Goal: Task Accomplishment & Management: Manage account settings

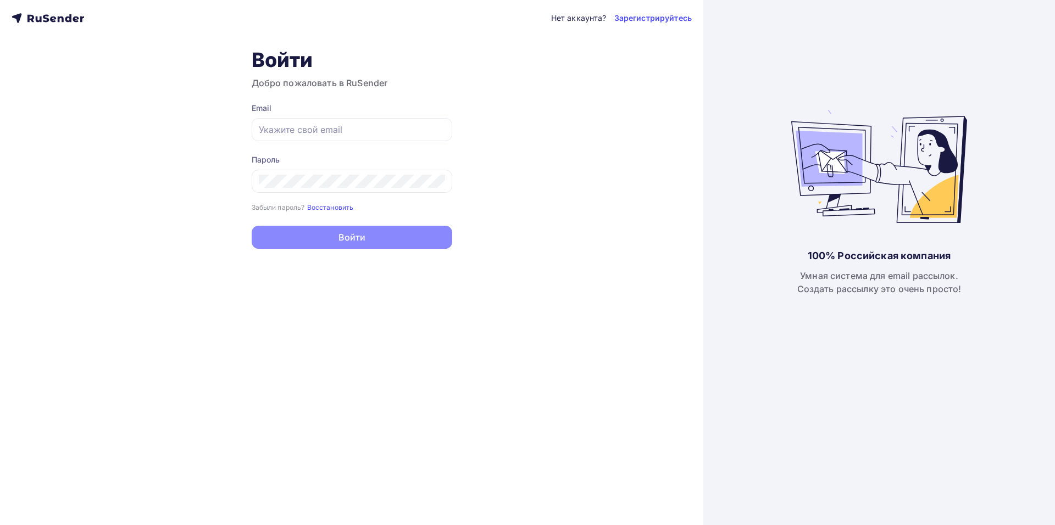
type input "[EMAIL_ADDRESS][DOMAIN_NAME]"
click at [387, 250] on div "Нет аккаунта? Зарегистрируйтесь Войти Добро пожаловать в RuSender Email okmonst…" at bounding box center [351, 262] width 703 height 525
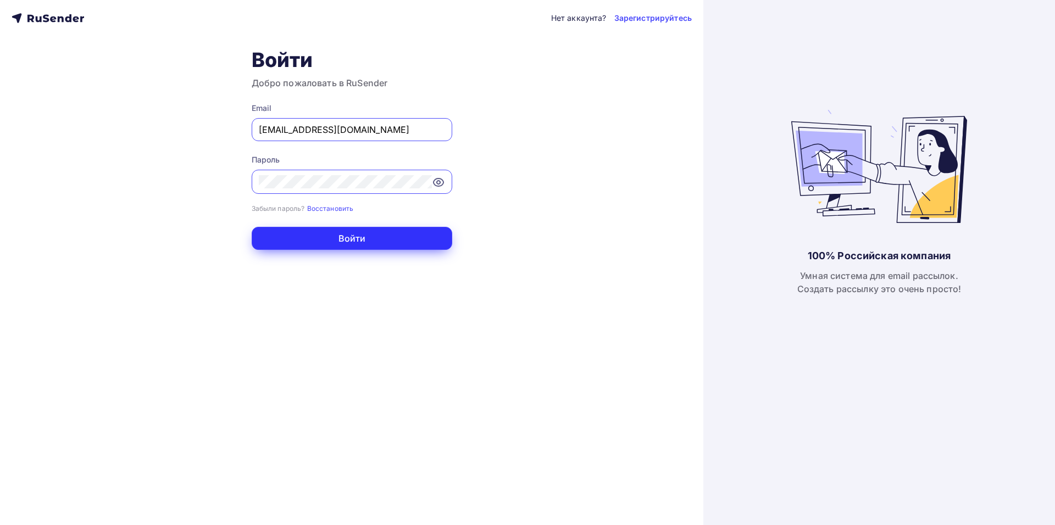
click at [391, 245] on button "Войти" at bounding box center [352, 238] width 201 height 23
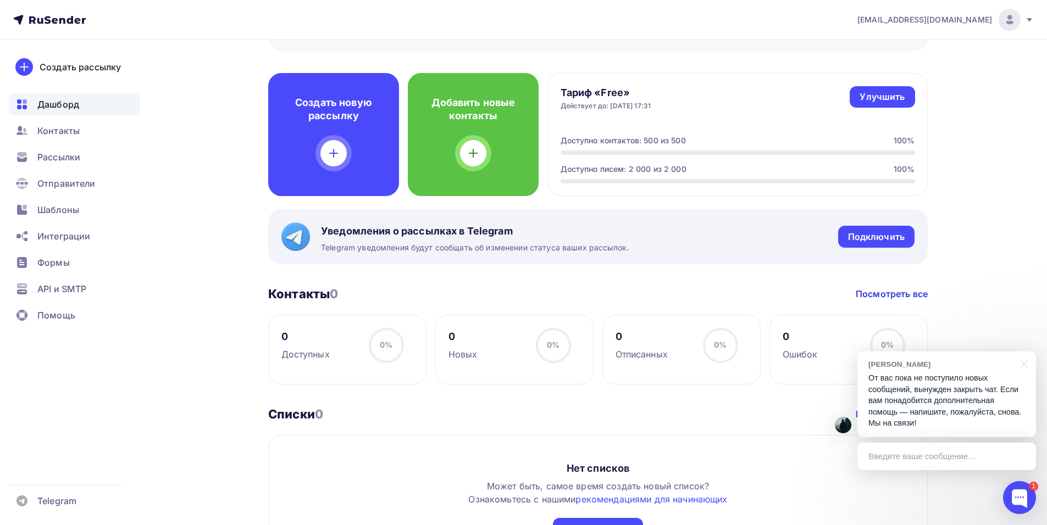
scroll to position [275, 0]
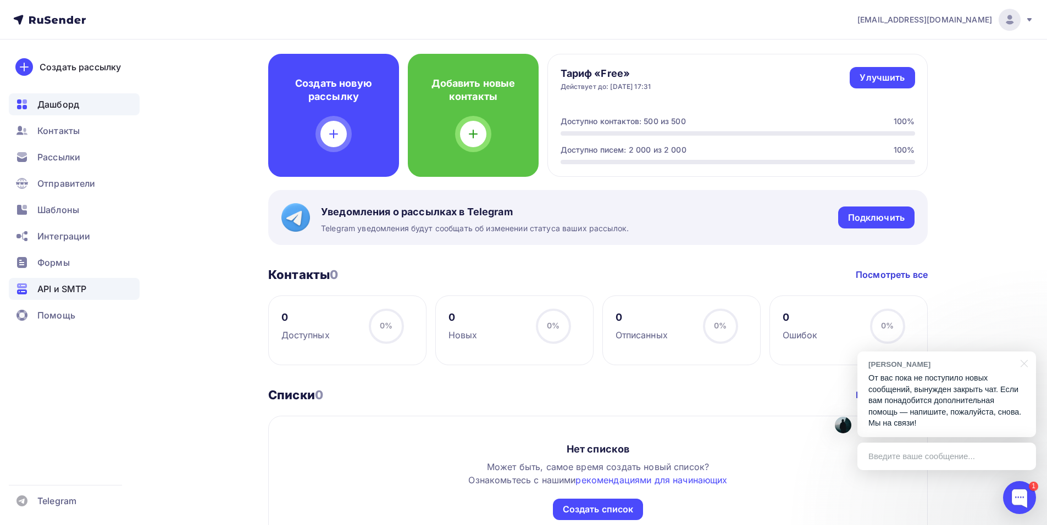
click at [90, 293] on div "API и SMTP" at bounding box center [74, 289] width 131 height 22
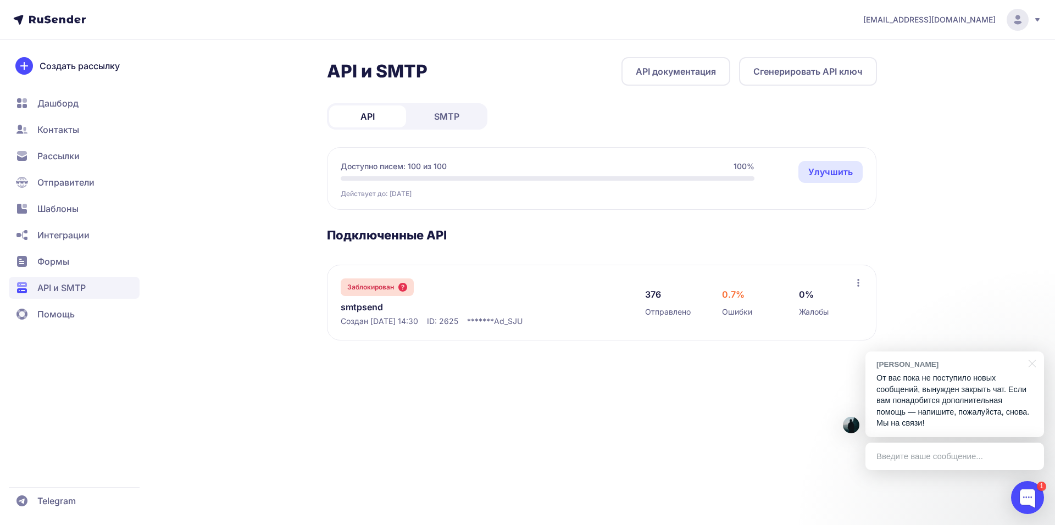
click at [856, 286] on icon at bounding box center [858, 283] width 9 height 9
click at [808, 249] on section "Подключенные API Заблокирован smtpsend Создан 10.09.2025, 14:30 ID: 2625 ******…" at bounding box center [602, 284] width 550 height 113
click at [462, 111] on link "SMTP" at bounding box center [446, 117] width 77 height 22
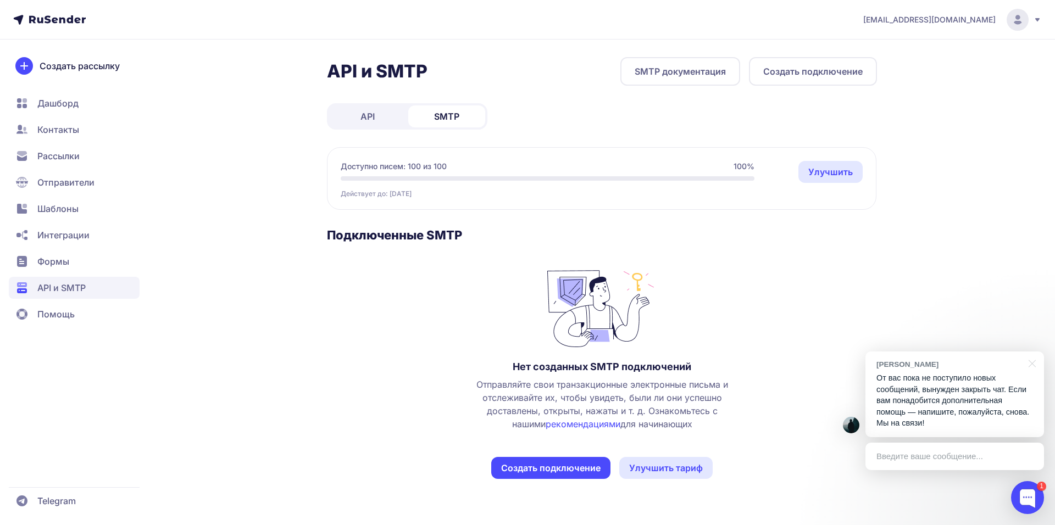
click at [384, 110] on link "API" at bounding box center [367, 117] width 77 height 22
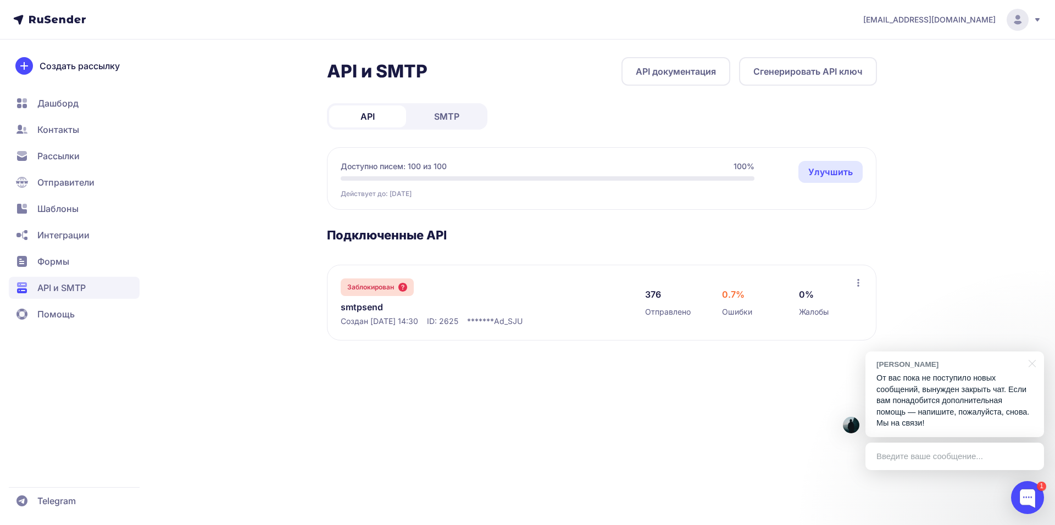
click at [373, 303] on link "smtpsend" at bounding box center [453, 307] width 225 height 13
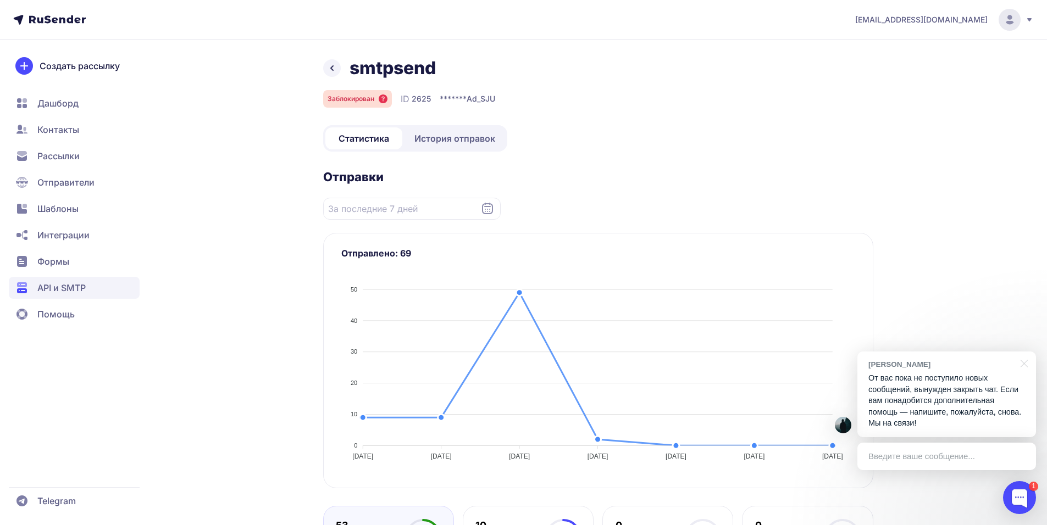
click at [90, 152] on span "Рассылки" at bounding box center [74, 156] width 131 height 22
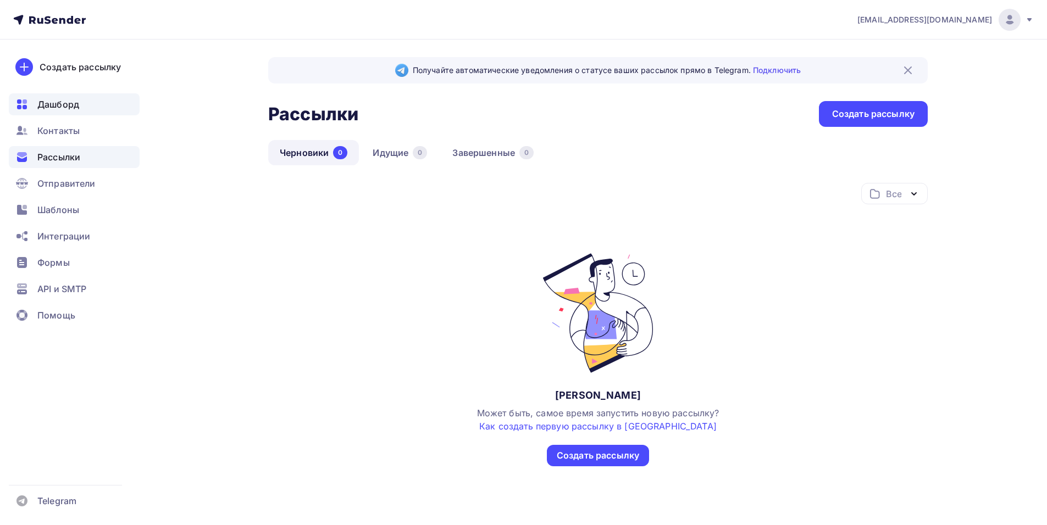
click at [77, 99] on span "Дашборд" at bounding box center [58, 104] width 42 height 13
